Goal: Transaction & Acquisition: Purchase product/service

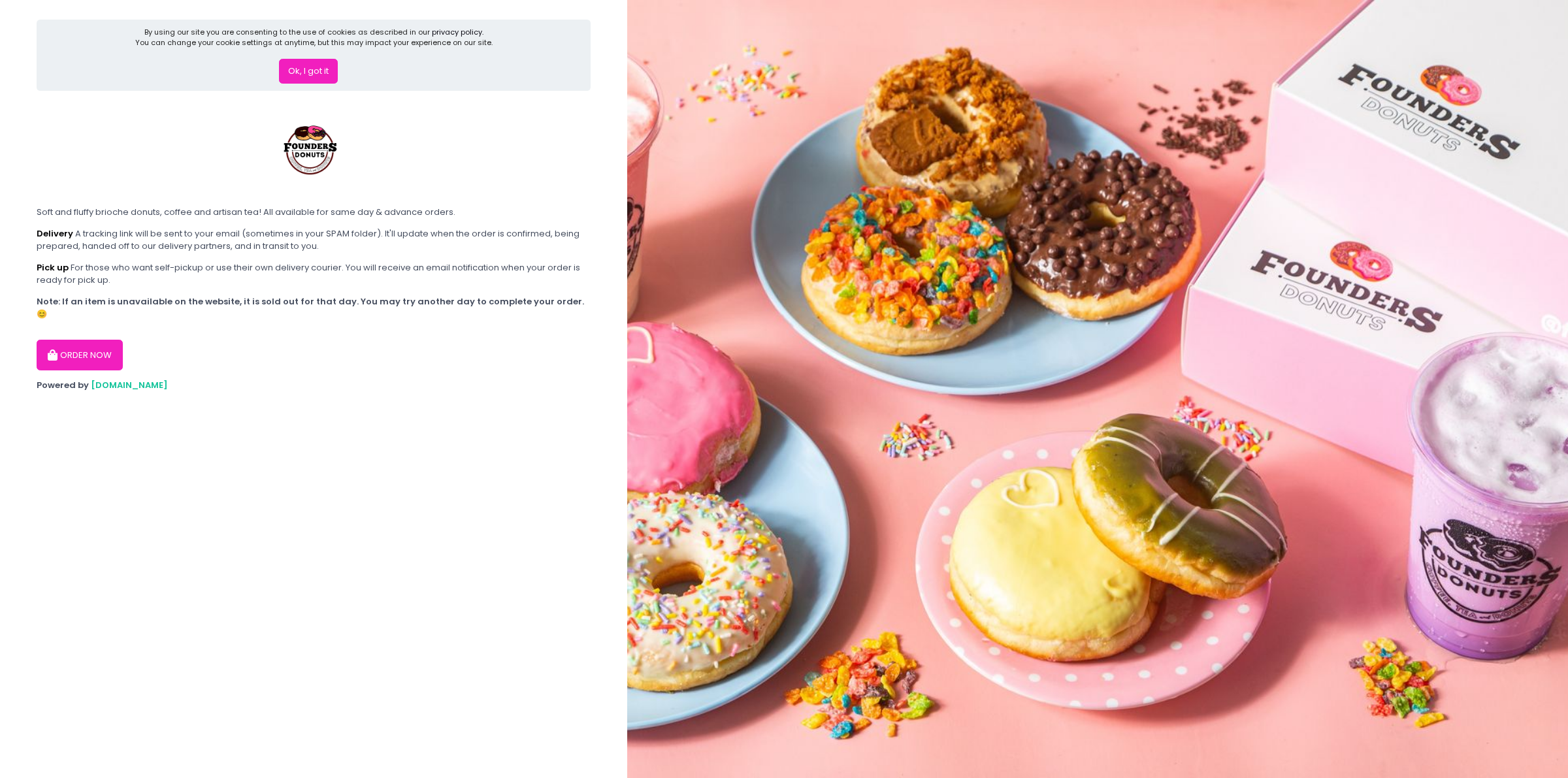
click at [333, 427] on section "By using our site you are consenting to the use of cookies as described in our …" at bounding box center [314, 389] width 627 height 778
click at [315, 76] on button "Ok, I got it" at bounding box center [308, 71] width 58 height 25
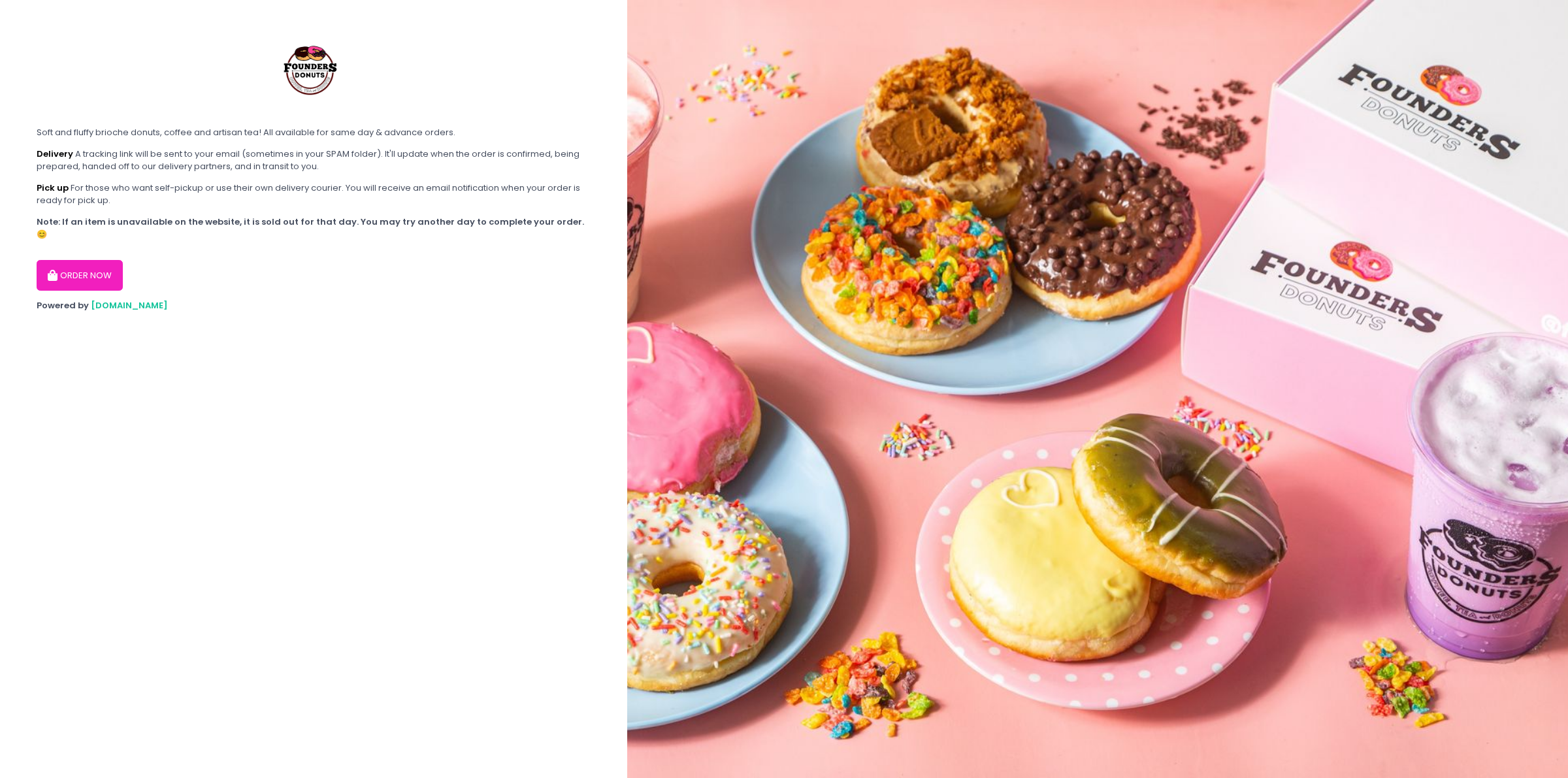
click at [846, 391] on img at bounding box center [1098, 389] width 941 height 778
click at [64, 260] on button "ORDER NOW" at bounding box center [79, 276] width 86 height 32
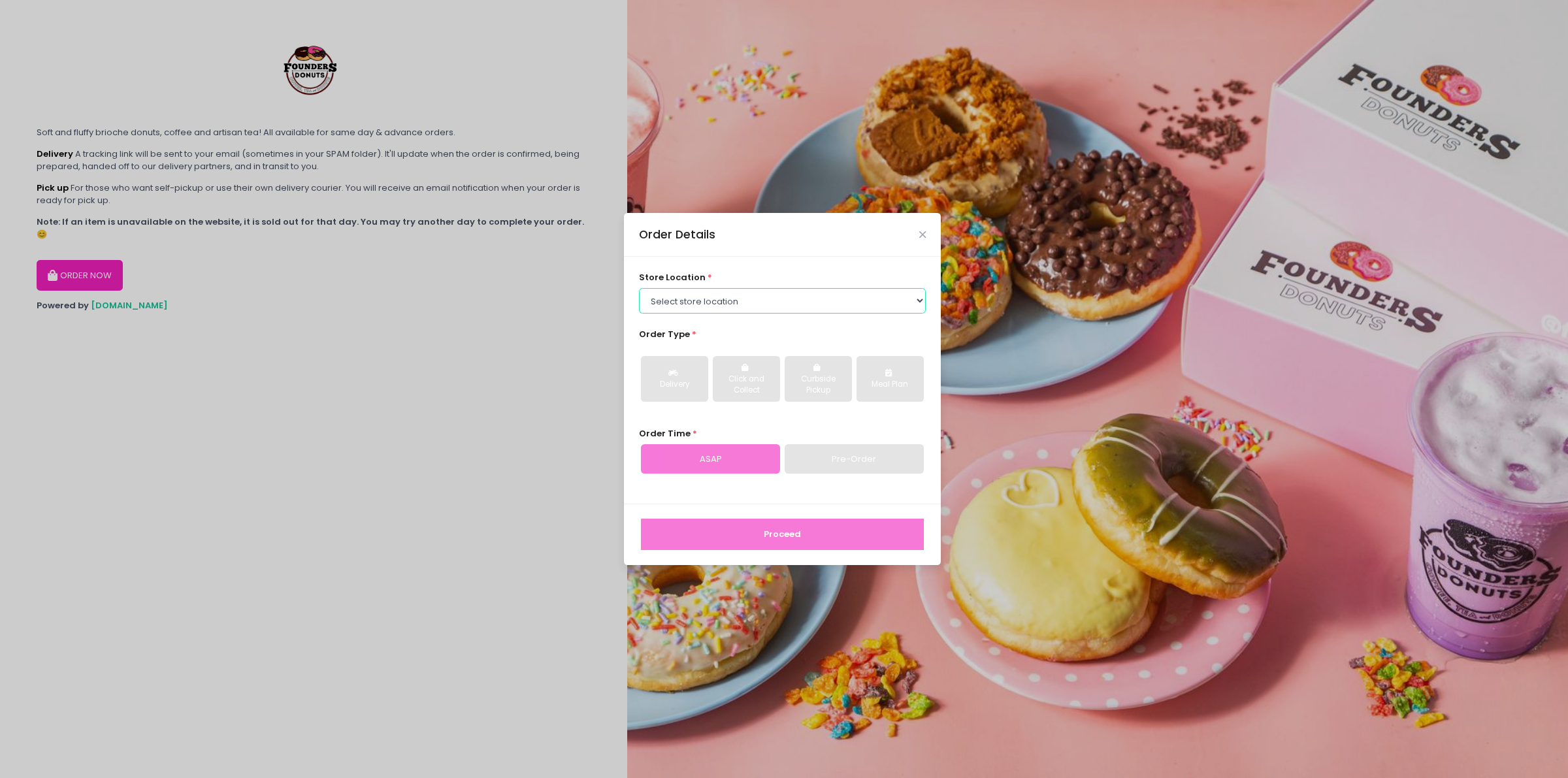
click at [699, 295] on select "Select store location Founders Donuts - [PERSON_NAME] Founders Donuts - SM Suca…" at bounding box center [783, 300] width 288 height 25
select select "689c264487264eb5d46cb708"
click at [639, 288] on select "Select store location Founders Donuts - [PERSON_NAME] Founders Donuts - SM Suca…" at bounding box center [783, 300] width 288 height 25
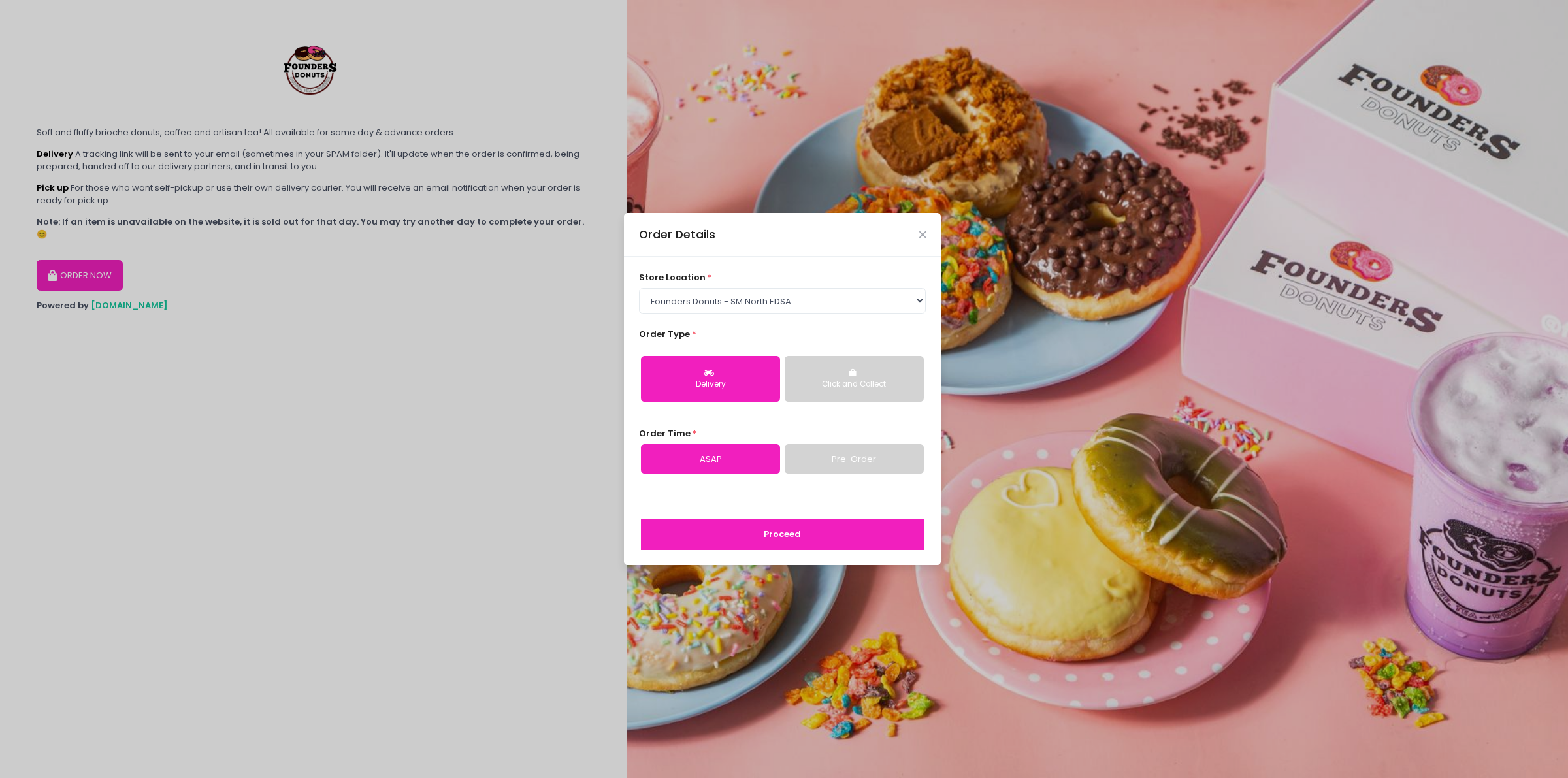
click at [729, 390] on div "Delivery" at bounding box center [710, 384] width 121 height 12
click at [732, 466] on link "ASAP" at bounding box center [711, 460] width 139 height 30
click at [773, 540] on button "Proceed" at bounding box center [782, 535] width 283 height 32
